Goal: Task Accomplishment & Management: Use online tool/utility

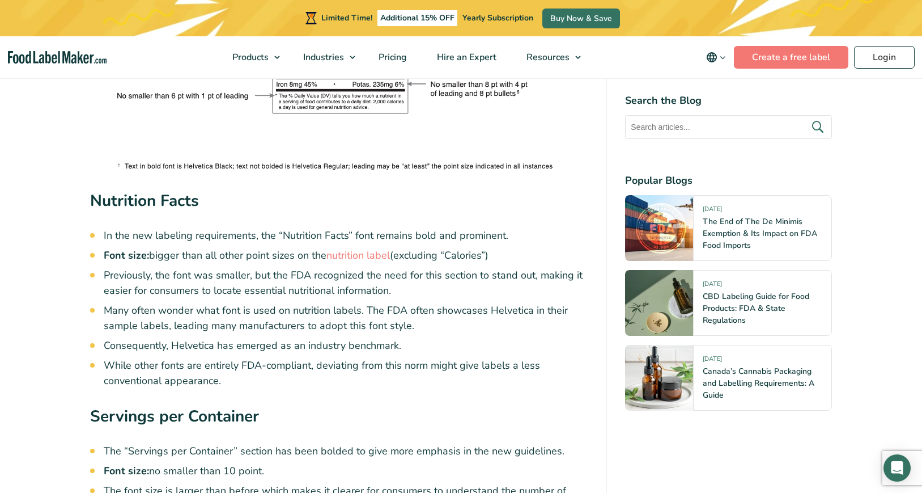
scroll to position [2398, 0]
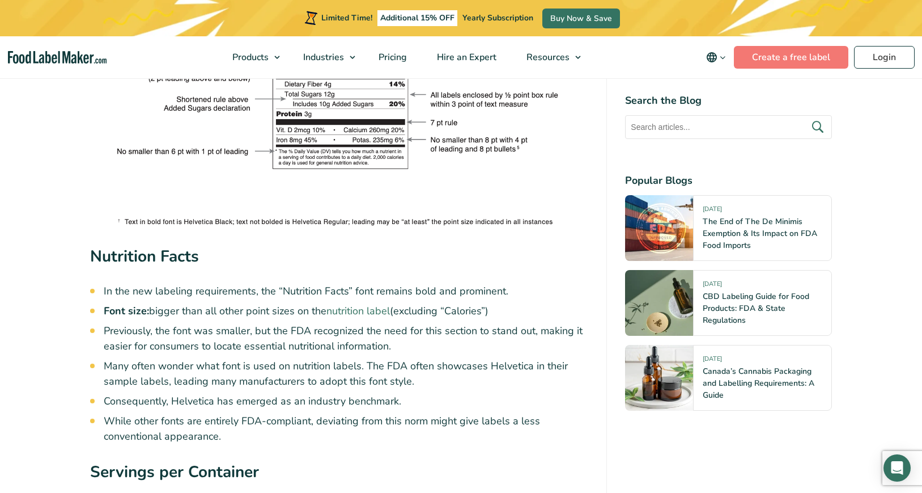
click at [357, 304] on link "nutrition label" at bounding box center [358, 311] width 63 height 14
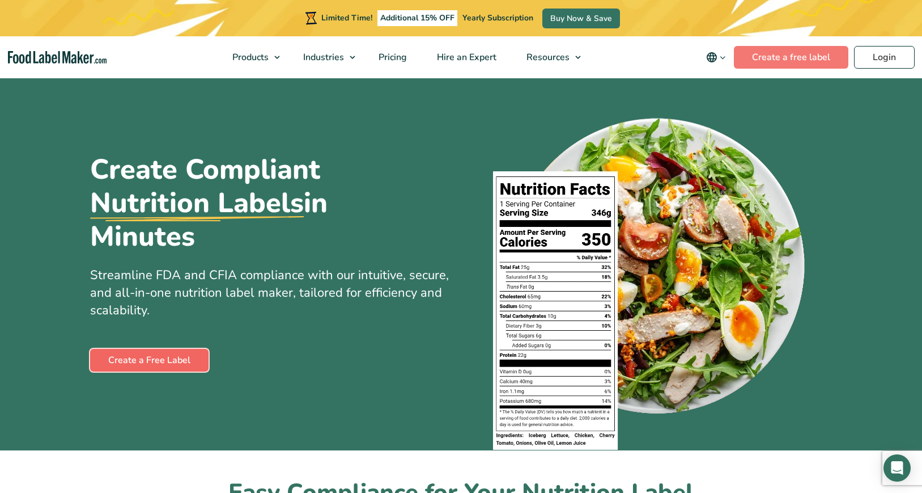
click at [199, 363] on link "Create a Free Label" at bounding box center [149, 360] width 118 height 23
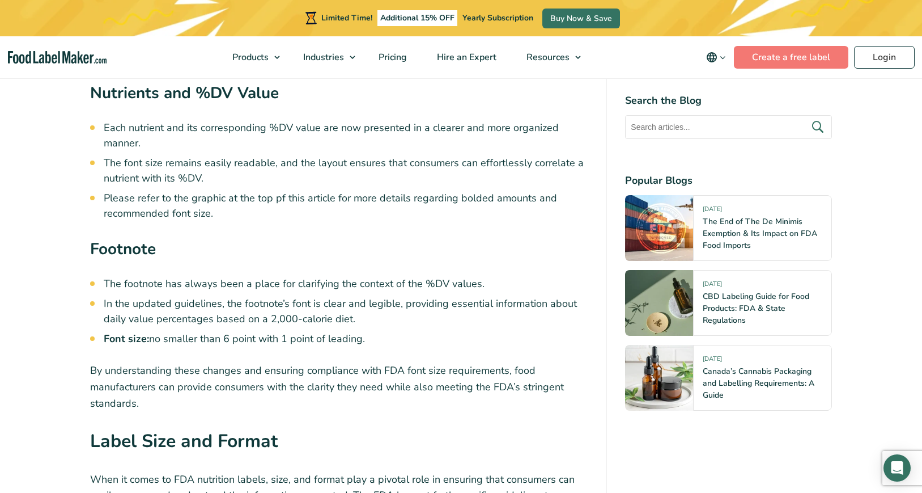
scroll to position [3687, 0]
